Goal: Check status: Check status

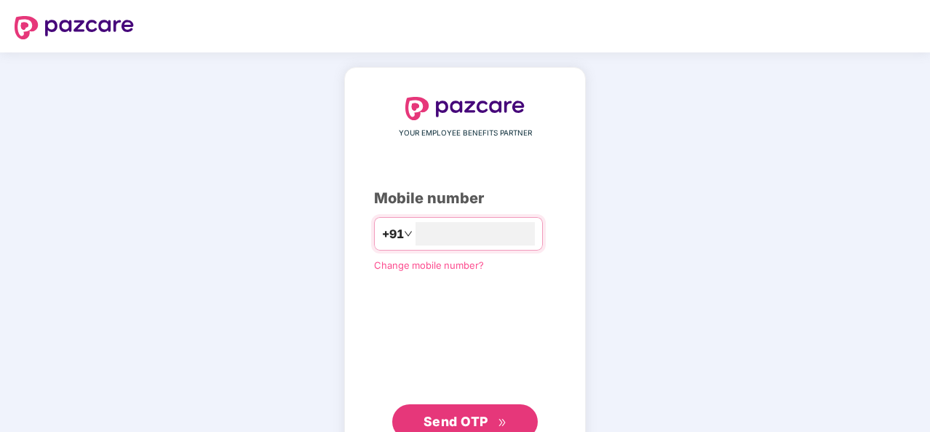
scroll to position [50, 0]
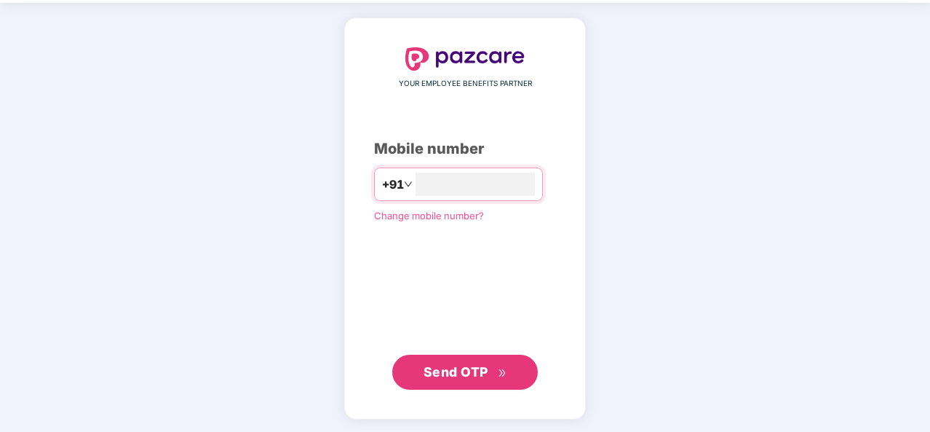
click at [443, 213] on span "Change mobile number?" at bounding box center [429, 216] width 110 height 12
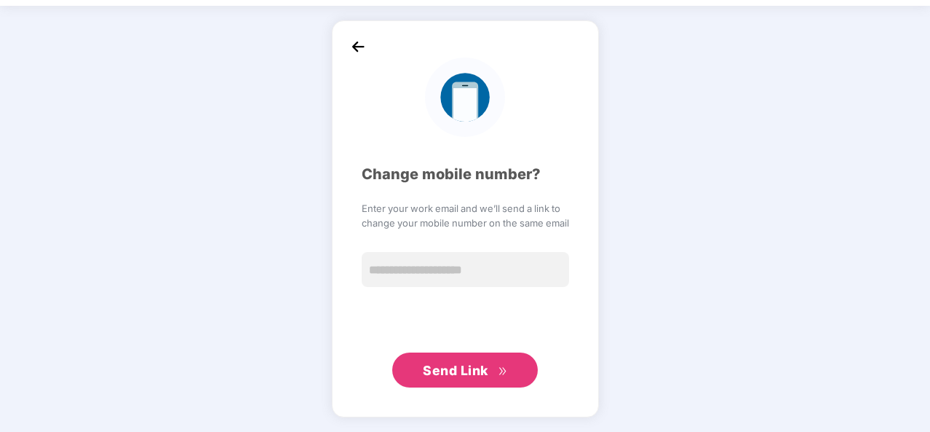
scroll to position [42, 0]
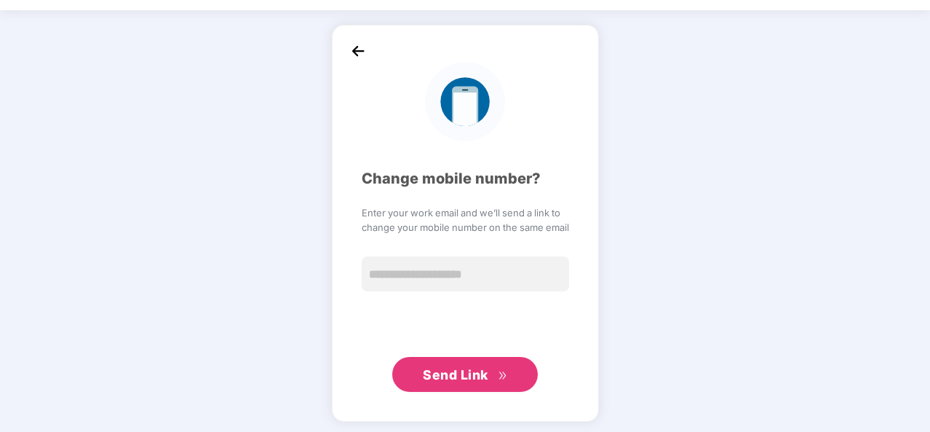
click at [361, 49] on img at bounding box center [358, 51] width 22 height 22
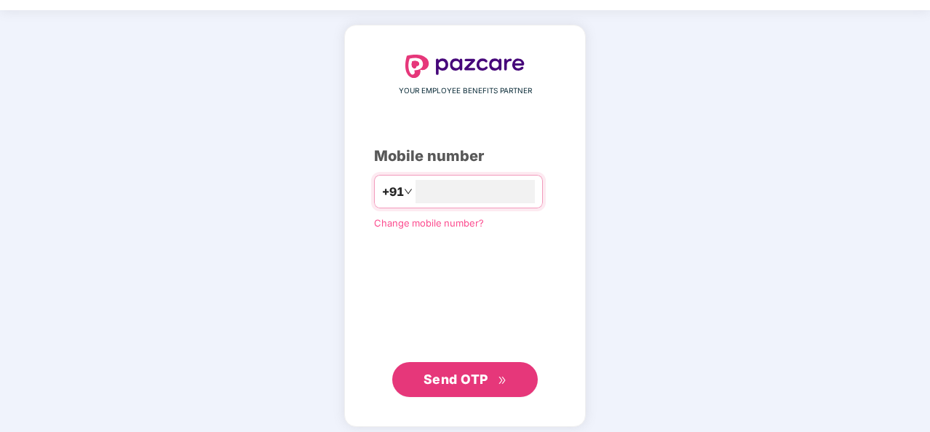
type input "**********"
click at [438, 382] on span "Send OTP" at bounding box center [456, 378] width 65 height 15
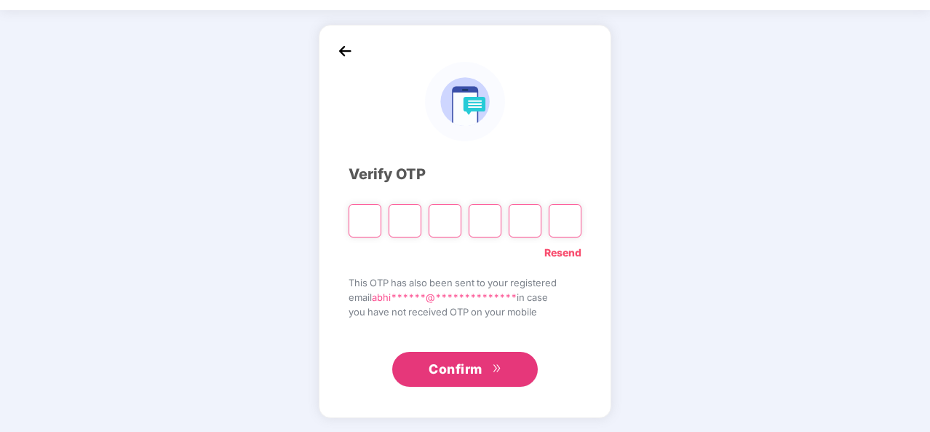
type input "*"
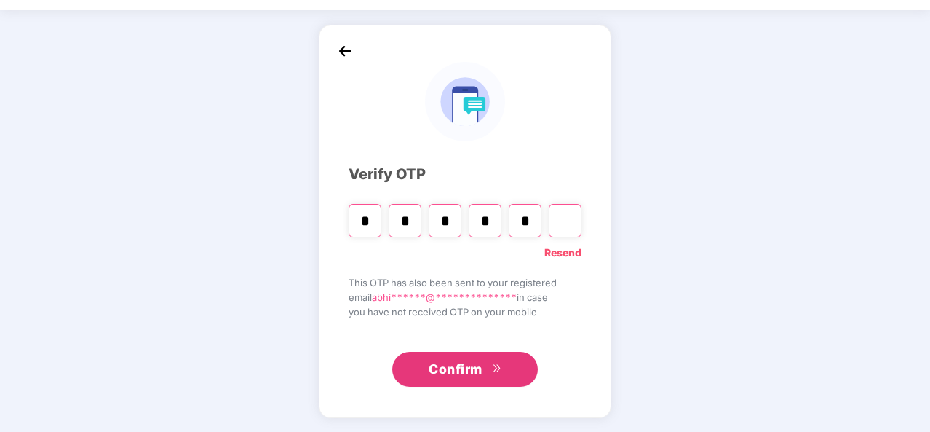
type input "*"
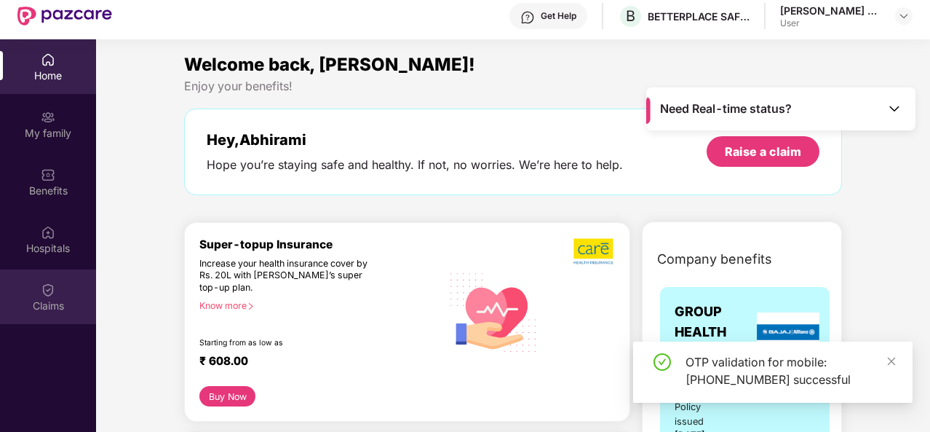
click at [55, 296] on img at bounding box center [48, 289] width 15 height 15
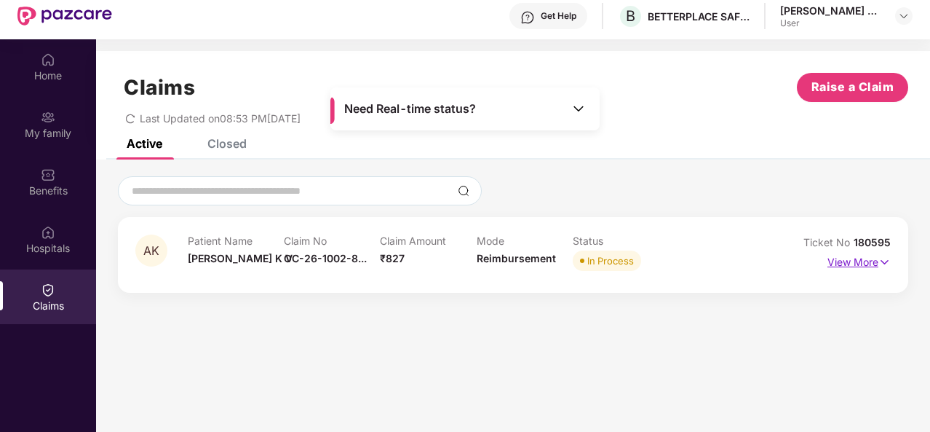
click at [868, 260] on p "View More" at bounding box center [859, 260] width 63 height 20
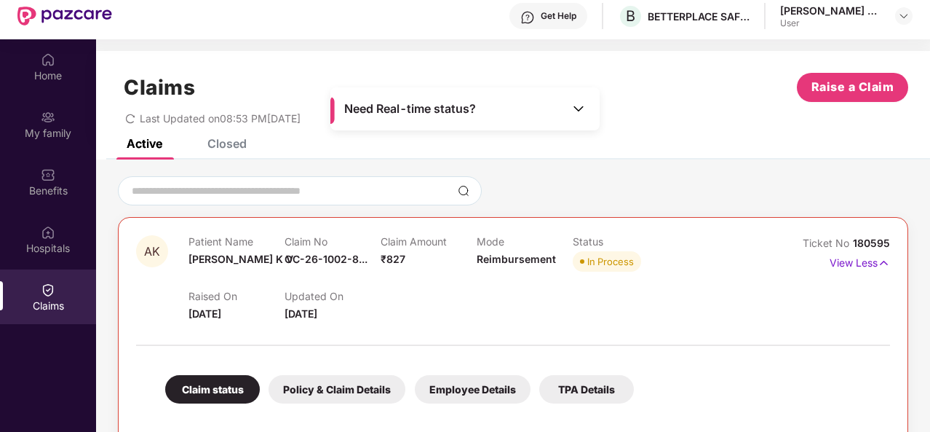
click at [216, 394] on div "Claim status" at bounding box center [212, 389] width 95 height 28
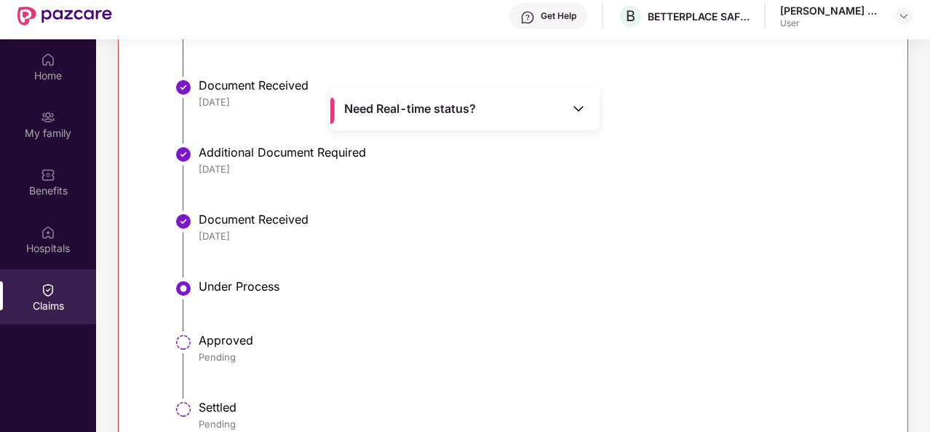
scroll to position [149, 0]
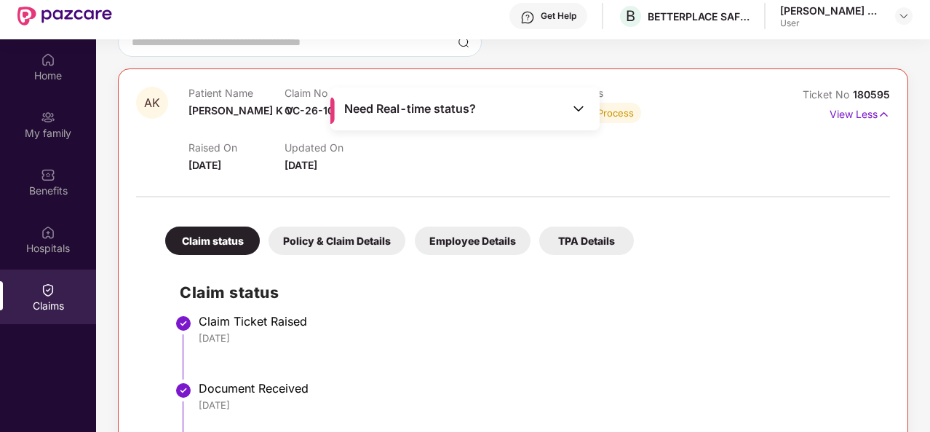
click at [377, 106] on span "Need Real-time status?" at bounding box center [410, 108] width 132 height 15
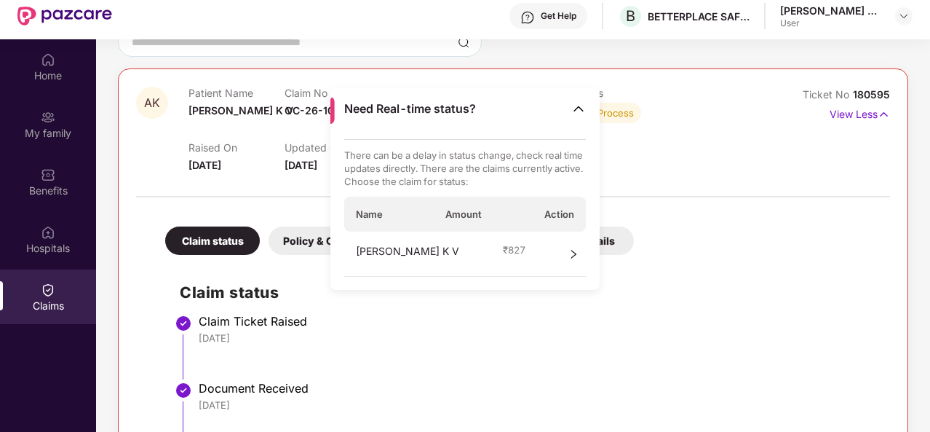
click at [580, 254] on div "Abhirami K V ₹ 827" at bounding box center [465, 254] width 242 height 45
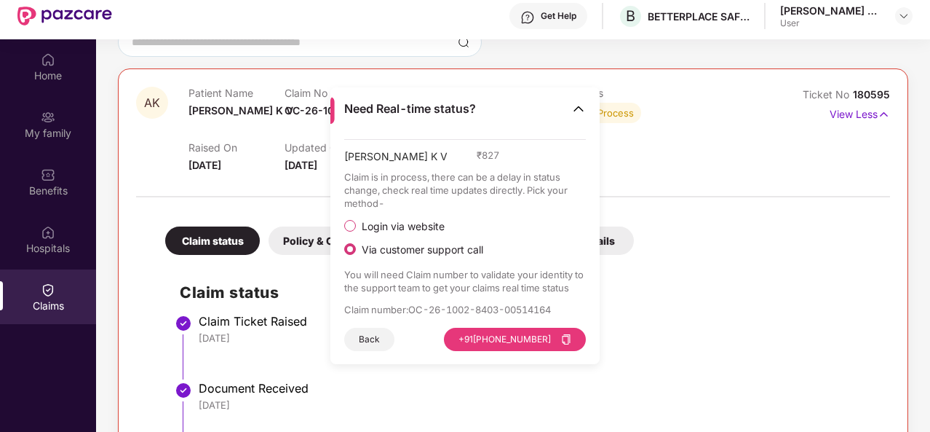
click at [427, 224] on span "Login via website" at bounding box center [403, 226] width 95 height 13
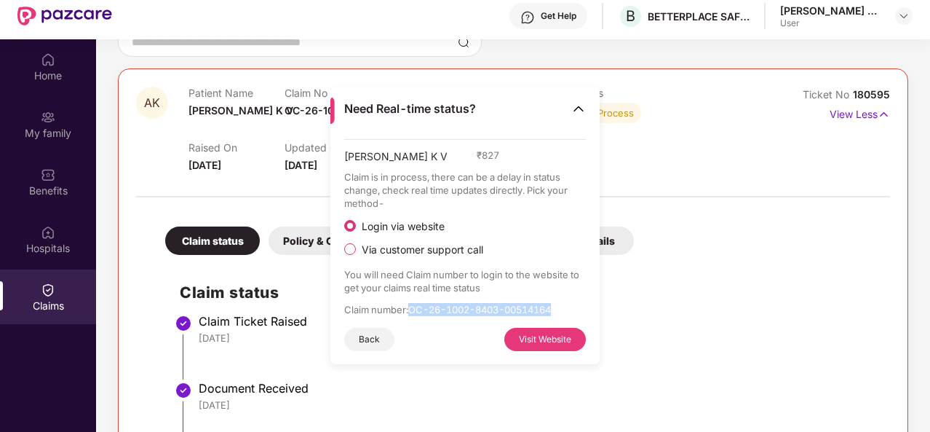
drag, startPoint x: 411, startPoint y: 311, endPoint x: 571, endPoint y: 311, distance: 159.4
click at [571, 311] on p "Claim number : OC-26-1002-8403-00514164" at bounding box center [465, 309] width 242 height 13
copy p "OC-26-1002-8403-00514164"
click at [564, 347] on button "Visit Website" at bounding box center [546, 339] width 82 height 23
click at [135, 138] on div "AK Patient Name Abhirami K V Claim No OC-26-1002-8... Claim Amount ₹827 Mode Re…" at bounding box center [513, 414] width 791 height 692
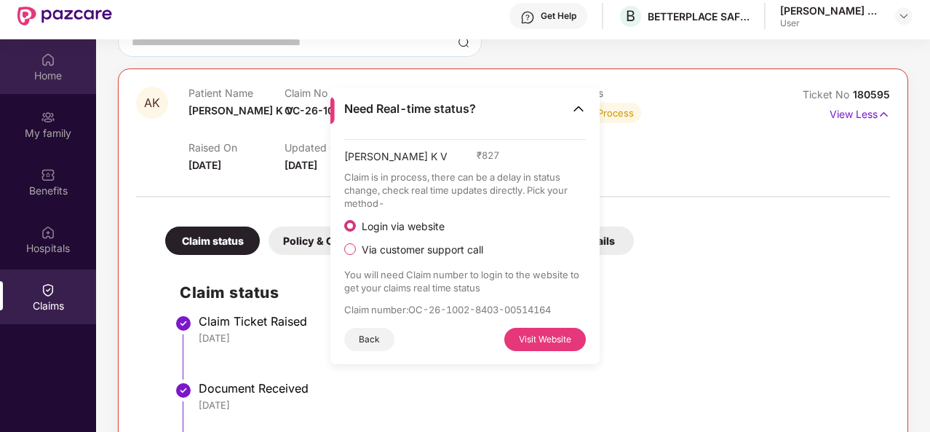
click at [59, 76] on div "Home" at bounding box center [48, 75] width 96 height 15
